Goal: Task Accomplishment & Management: Complete application form

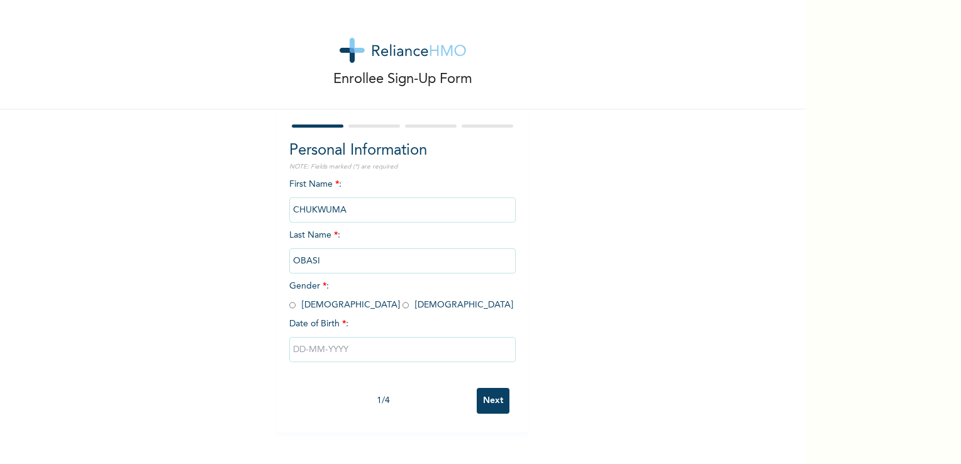
click at [289, 304] on input "radio" at bounding box center [292, 305] width 6 height 12
radio input "true"
click at [345, 352] on input "text" at bounding box center [402, 349] width 226 height 25
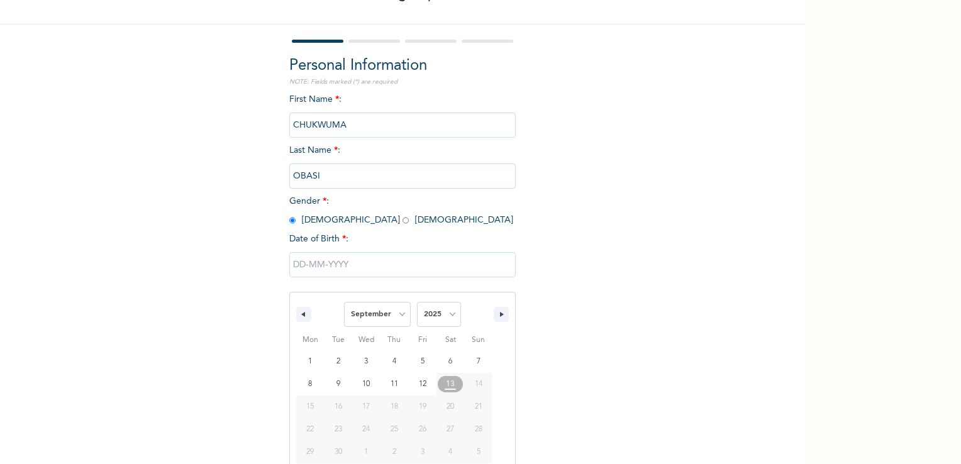
scroll to position [107, 0]
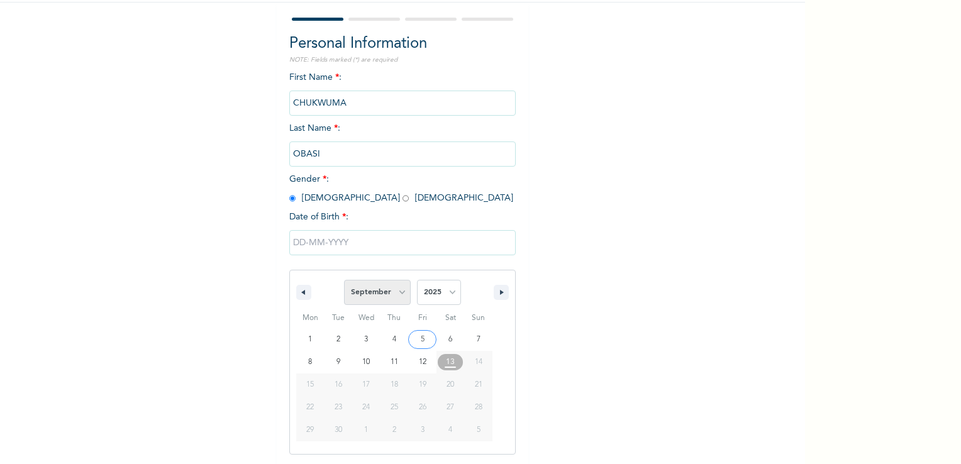
click at [397, 290] on select "January February March April May June July August September October November De…" at bounding box center [377, 292] width 67 height 25
click at [344, 280] on select "January February March April May June July August September October November De…" at bounding box center [377, 292] width 67 height 25
select select "8"
click at [447, 294] on select "2025 2024 2023 2022 2021 2020 2019 2018 2017 2016 2015 2014 2013 2012 2011 2010…" at bounding box center [439, 292] width 44 height 25
select select "1986"
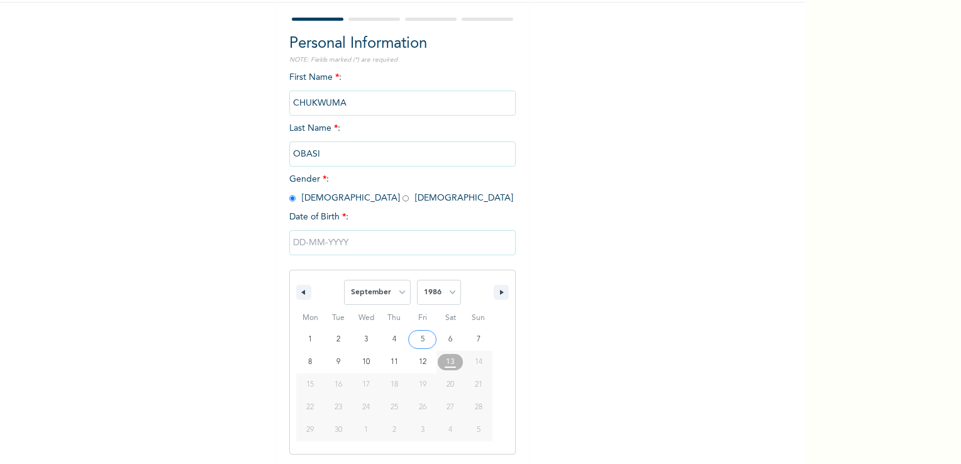
click at [417, 280] on select "2025 2024 2023 2022 2021 2020 2019 2018 2017 2016 2015 2014 2013 2012 2011 2010…" at bounding box center [439, 292] width 44 height 25
click at [394, 294] on select "January February March April May June July August September October November De…" at bounding box center [377, 292] width 67 height 25
select select "9"
click at [344, 280] on select "January February March April May June July August September October November De…" at bounding box center [377, 292] width 67 height 25
type input "[DATE]"
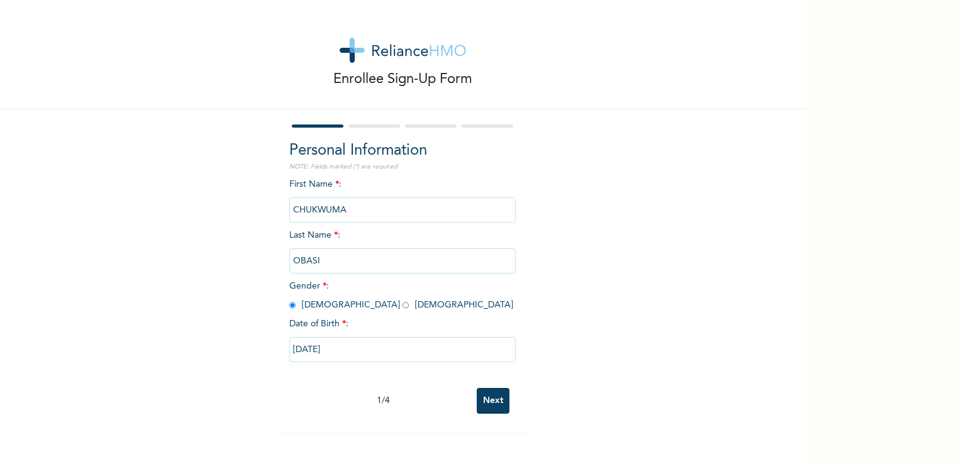
scroll to position [0, 0]
click at [485, 395] on input "Next" at bounding box center [493, 401] width 33 height 26
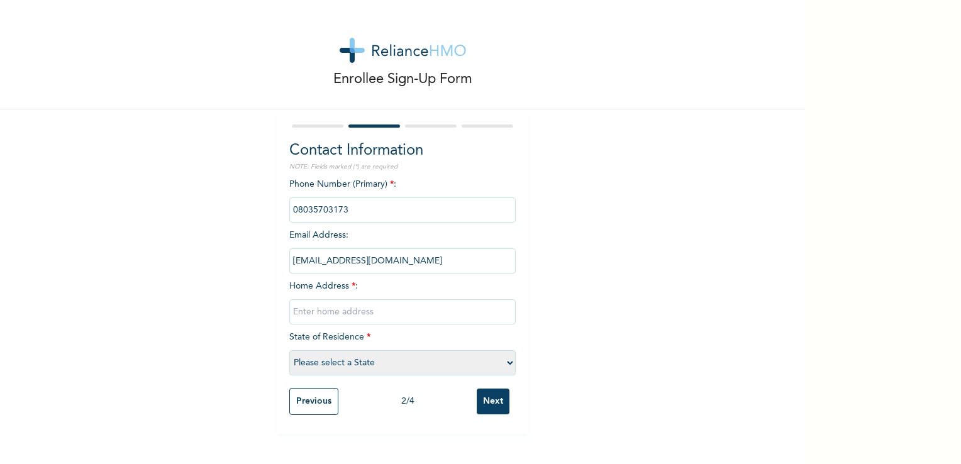
click at [391, 307] on input "text" at bounding box center [402, 311] width 226 height 25
type input "[STREET_ADDRESS] Harmony Close Ogba"
click at [655, 313] on div "Enrollee Sign-Up Form Contact Information NOTE: Fields marked (*) are required …" at bounding box center [402, 217] width 805 height 434
click at [502, 360] on select "Please select a State [PERSON_NAME] (FCT) [PERSON_NAME] Ibom [GEOGRAPHIC_DATA] …" at bounding box center [402, 362] width 226 height 25
select select "25"
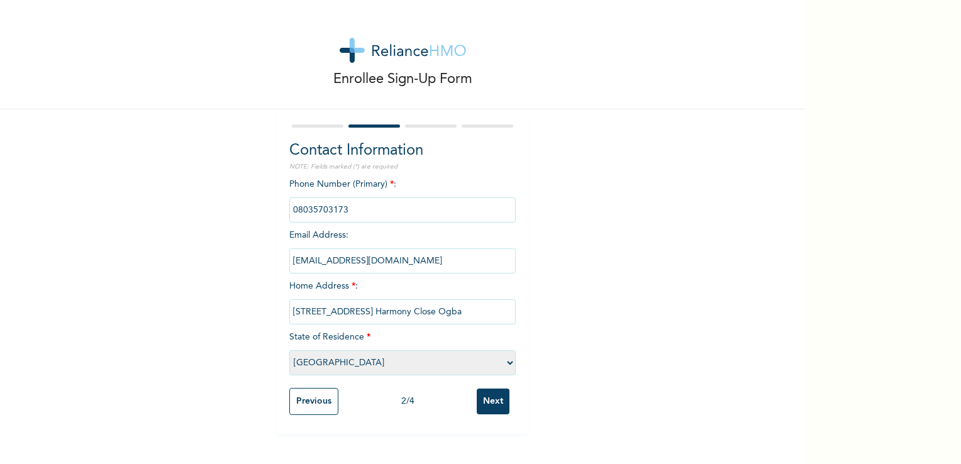
click at [289, 350] on select "Please select a State [PERSON_NAME] (FCT) [PERSON_NAME] Ibom [GEOGRAPHIC_DATA] …" at bounding box center [402, 362] width 226 height 25
click at [493, 405] on input "Next" at bounding box center [493, 402] width 33 height 26
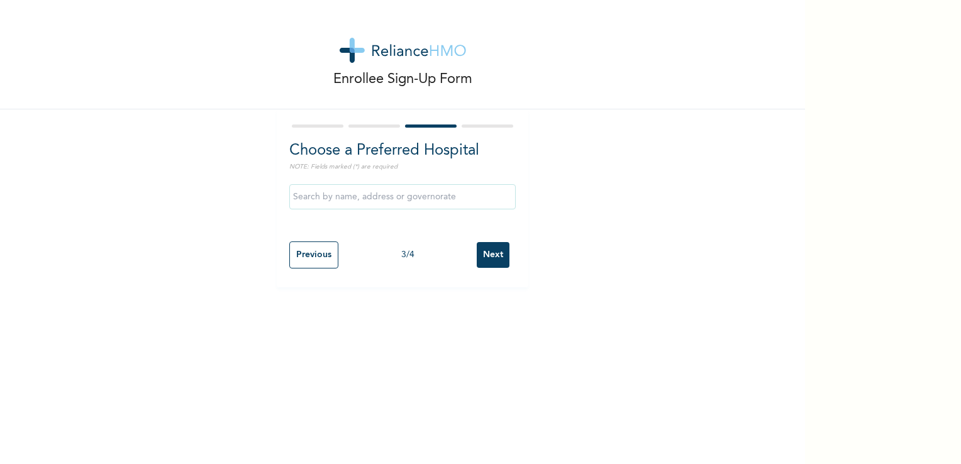
click at [411, 196] on input "text" at bounding box center [402, 196] width 226 height 25
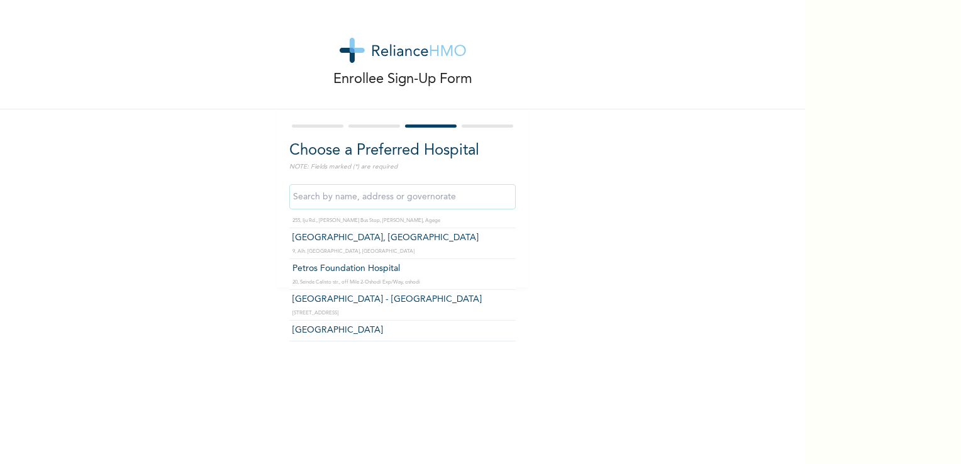
scroll to position [2666, 0]
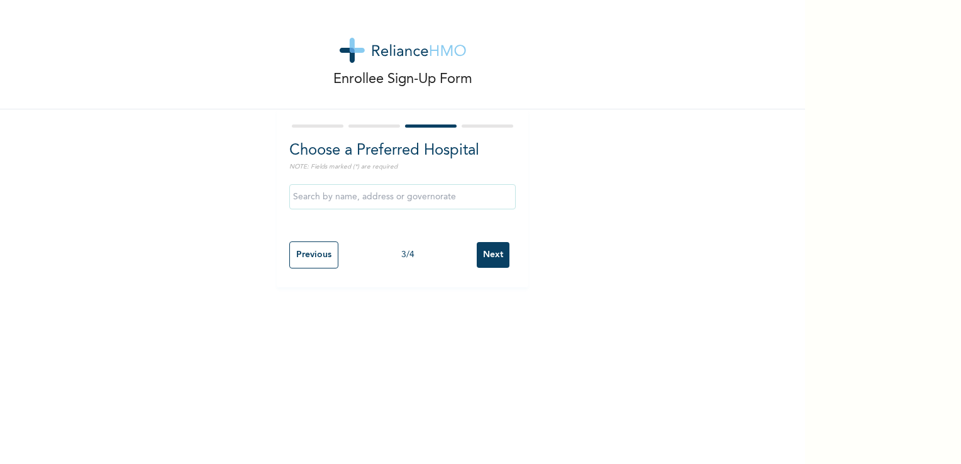
click at [687, 330] on div "Enrollee Sign-Up Form Choose a Preferred Hospital NOTE: Fields marked (*) are r…" at bounding box center [402, 232] width 805 height 464
click at [492, 253] on input "Next" at bounding box center [493, 255] width 33 height 26
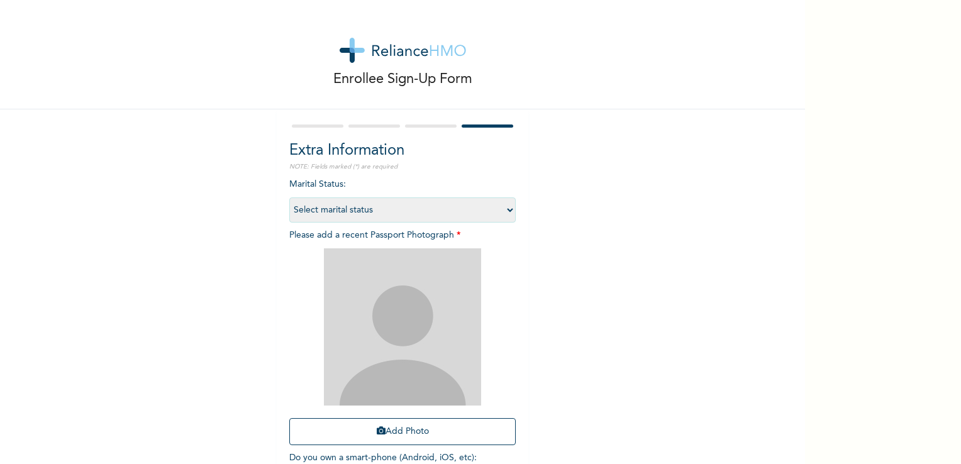
click at [504, 209] on select "Select marital status [DEMOGRAPHIC_DATA] Married [DEMOGRAPHIC_DATA] Widow/[DEMO…" at bounding box center [402, 209] width 226 height 25
select select "1"
click at [289, 197] on select "Select marital status [DEMOGRAPHIC_DATA] Married [DEMOGRAPHIC_DATA] Widow/[DEMO…" at bounding box center [402, 209] width 226 height 25
click at [405, 432] on button "Add Photo" at bounding box center [402, 431] width 226 height 27
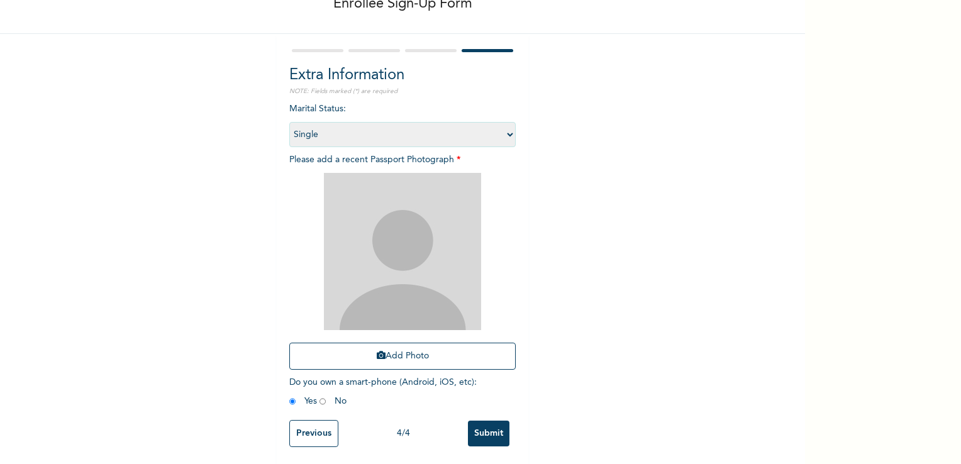
scroll to position [85, 0]
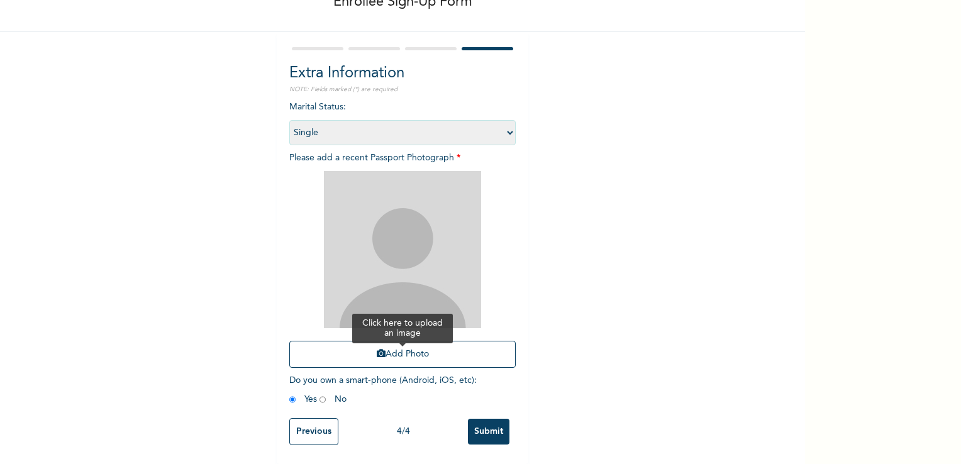
click at [403, 353] on button "Add Photo" at bounding box center [402, 354] width 226 height 27
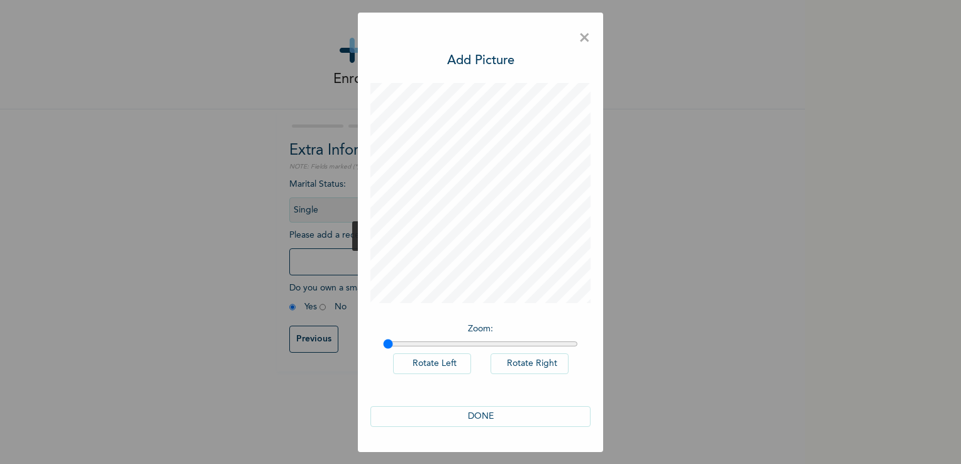
scroll to position [0, 0]
click at [492, 409] on button "DONE" at bounding box center [480, 416] width 220 height 21
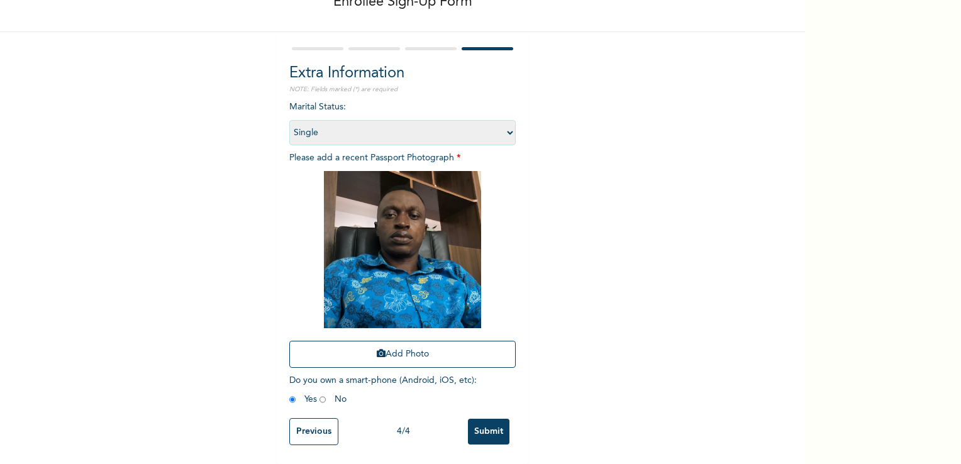
scroll to position [85, 0]
click at [490, 422] on input "Submit" at bounding box center [488, 432] width 41 height 26
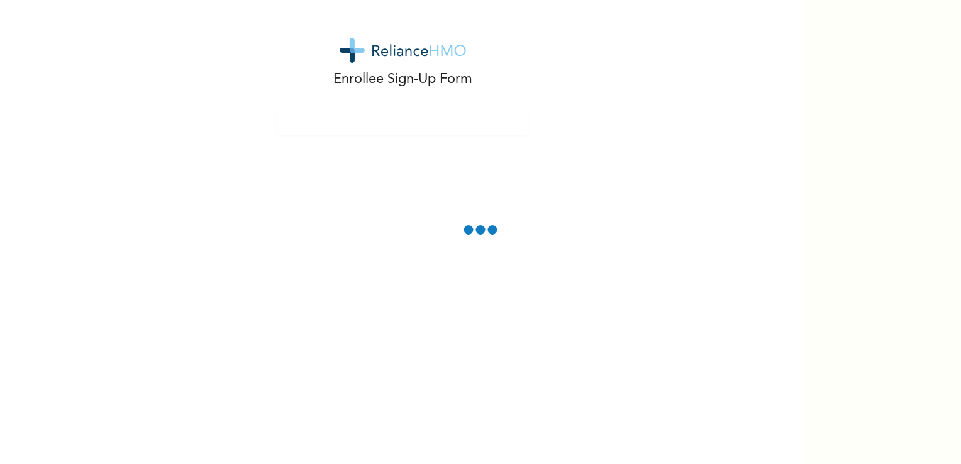
scroll to position [0, 0]
